Goal: Task Accomplishment & Management: Use online tool/utility

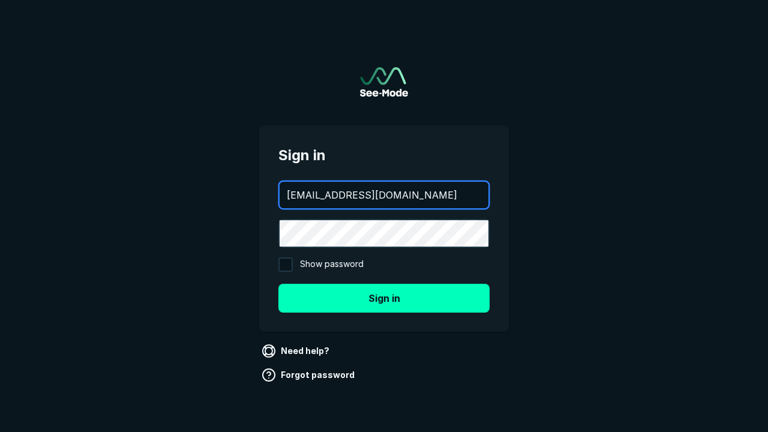
type input "[EMAIL_ADDRESS][DOMAIN_NAME]"
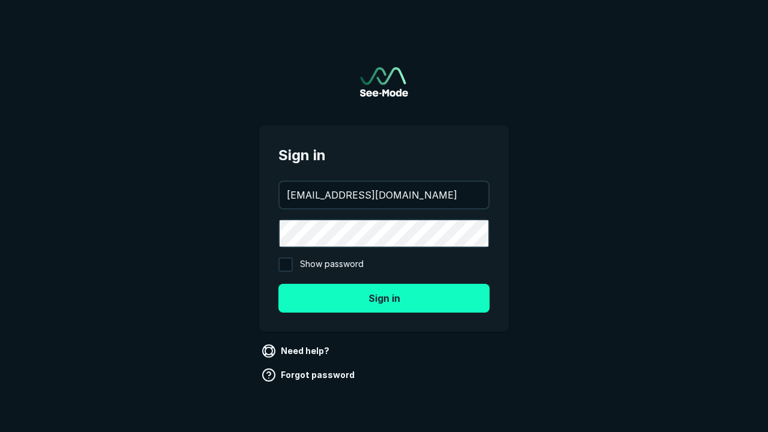
click at [384, 298] on button "Sign in" at bounding box center [383, 298] width 211 height 29
